Goal: Information Seeking & Learning: Learn about a topic

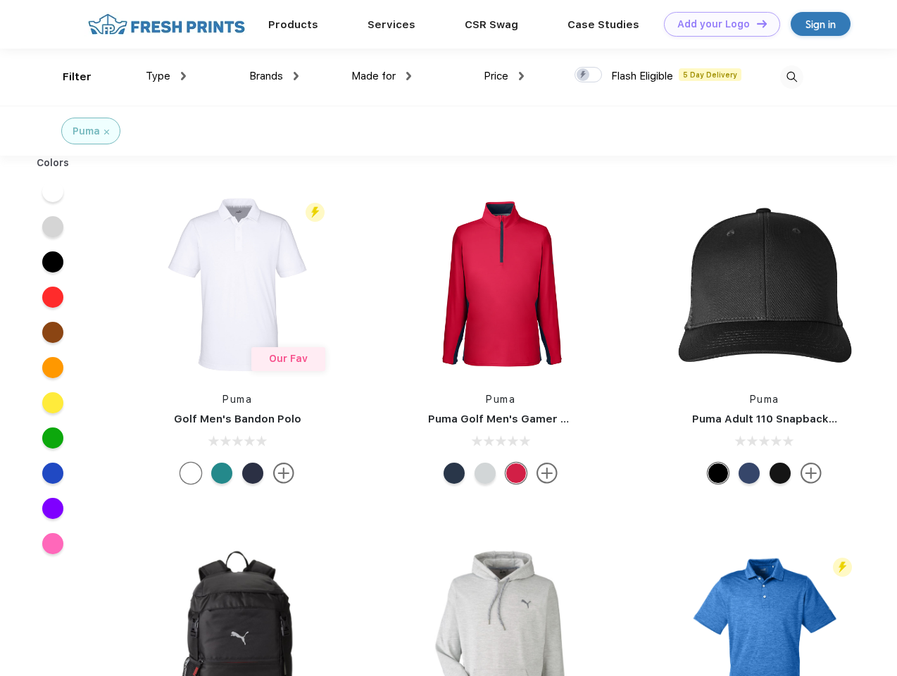
click at [716, 24] on link "Add your Logo Design Tool" at bounding box center [722, 24] width 116 height 25
click at [0, 0] on div "Design Tool" at bounding box center [0, 0] width 0 height 0
click at [755, 23] on link "Add your Logo Design Tool" at bounding box center [722, 24] width 116 height 25
click at [68, 77] on div "Filter" at bounding box center [77, 77] width 29 height 16
click at [166, 76] on span "Type" at bounding box center [158, 76] width 25 height 13
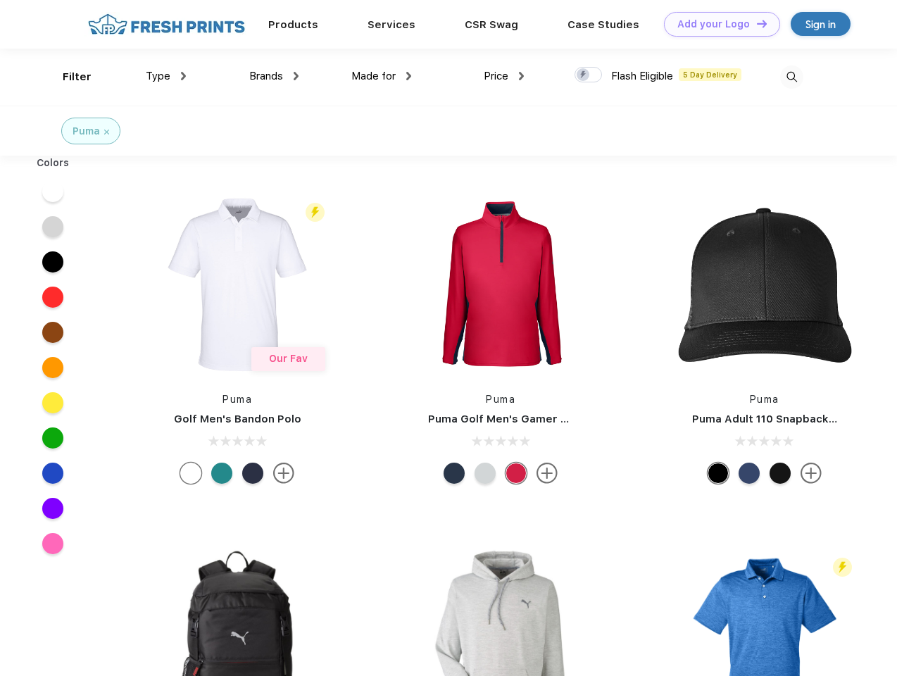
click at [274, 76] on span "Brands" at bounding box center [266, 76] width 34 height 13
click at [381, 76] on span "Made for" at bounding box center [373, 76] width 44 height 13
click at [504, 76] on span "Price" at bounding box center [495, 76] width 25 height 13
click at [588, 75] on div at bounding box center [587, 74] width 27 height 15
click at [583, 75] on input "checkbox" at bounding box center [578, 70] width 9 height 9
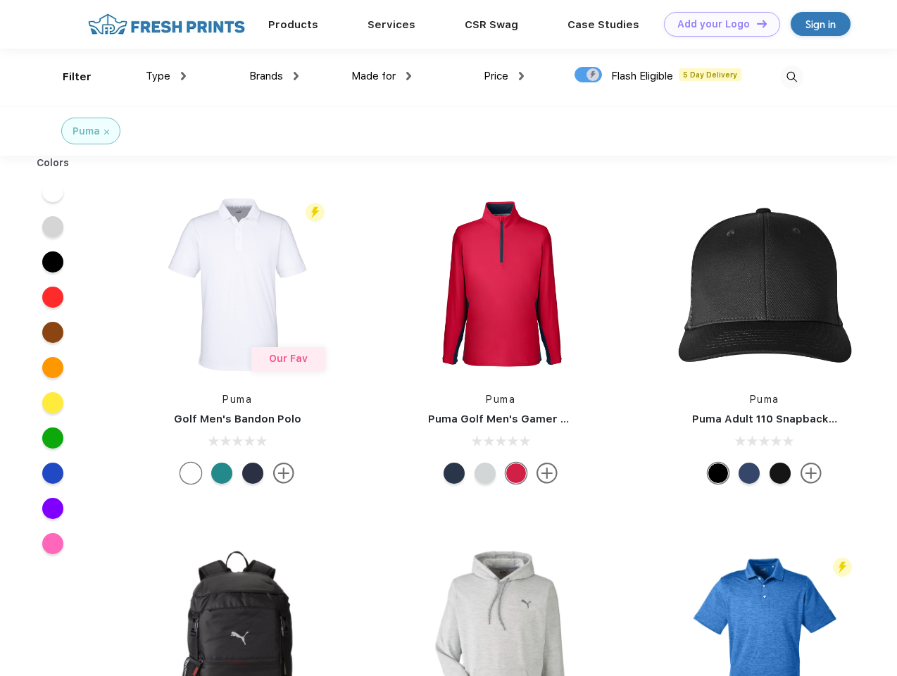
click at [791, 77] on img at bounding box center [791, 76] width 23 height 23
